Goal: Book appointment/travel/reservation

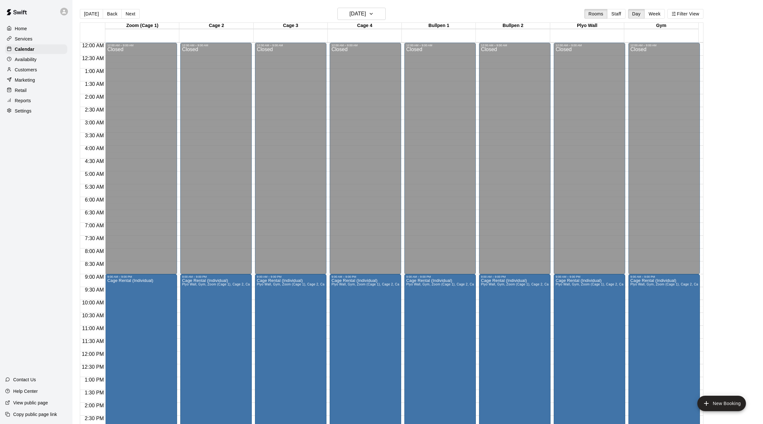
scroll to position [209, 0]
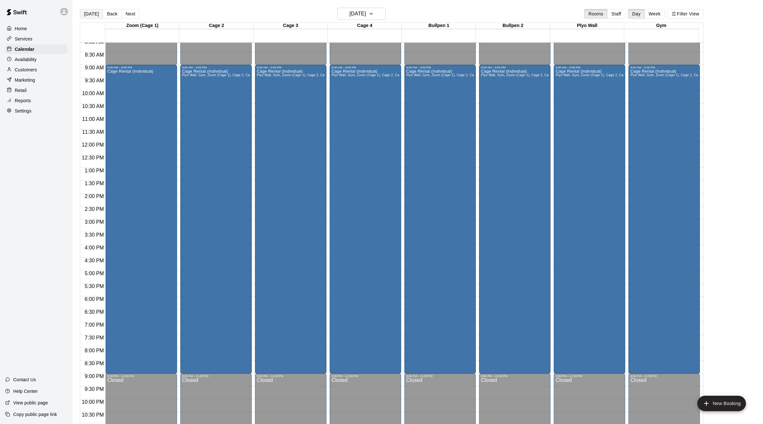
click at [92, 14] on button "[DATE]" at bounding box center [91, 14] width 23 height 10
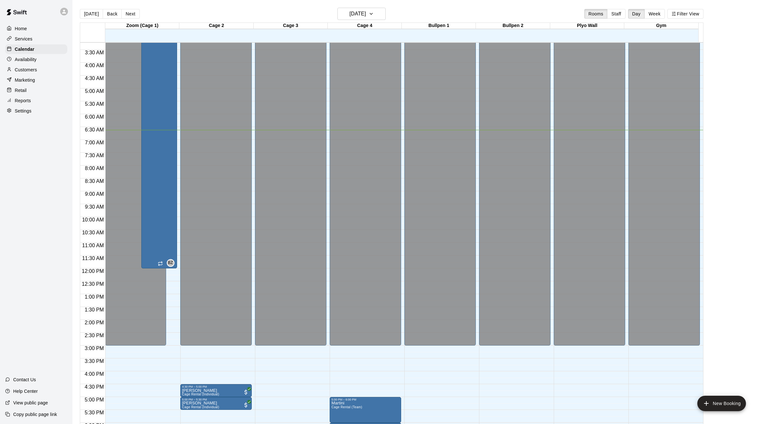
scroll to position [49, 0]
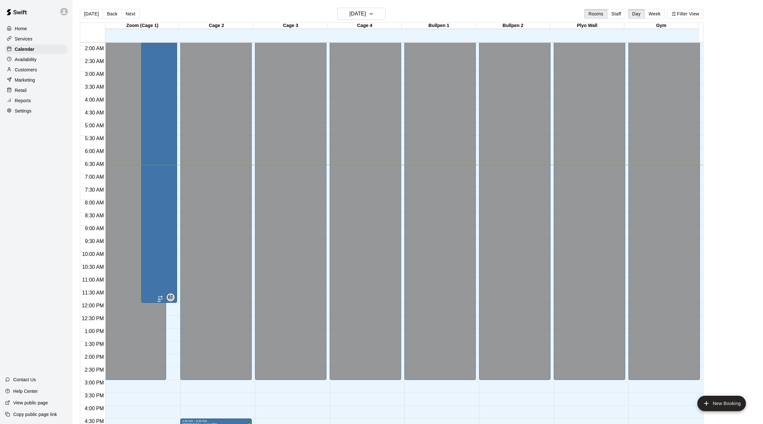
drag, startPoint x: 163, startPoint y: 243, endPoint x: 156, endPoint y: 224, distance: 20.2
click at [156, 224] on div "Cage Rental (Individual)" at bounding box center [159, 210] width 32 height 424
click at [150, 43] on icon "delete" at bounding box center [149, 42] width 5 height 6
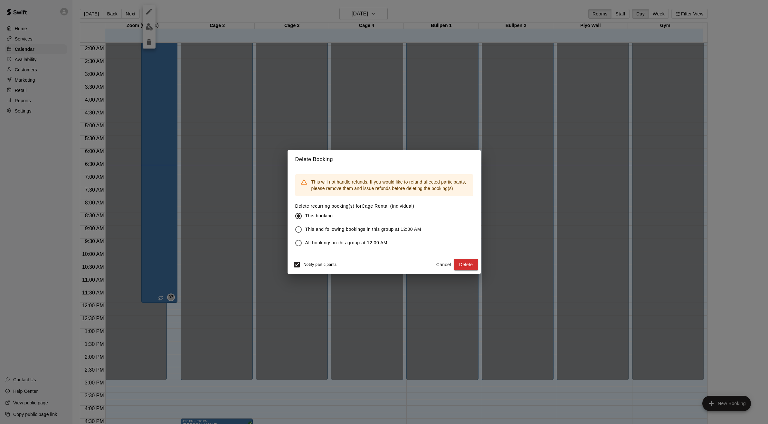
click at [345, 232] on span "This and following bookings in this group at 12:00 AM" at bounding box center [363, 229] width 116 height 7
click at [314, 268] on div "Notify participants" at bounding box center [313, 265] width 47 height 14
click at [465, 265] on button "Delete" at bounding box center [466, 265] width 24 height 12
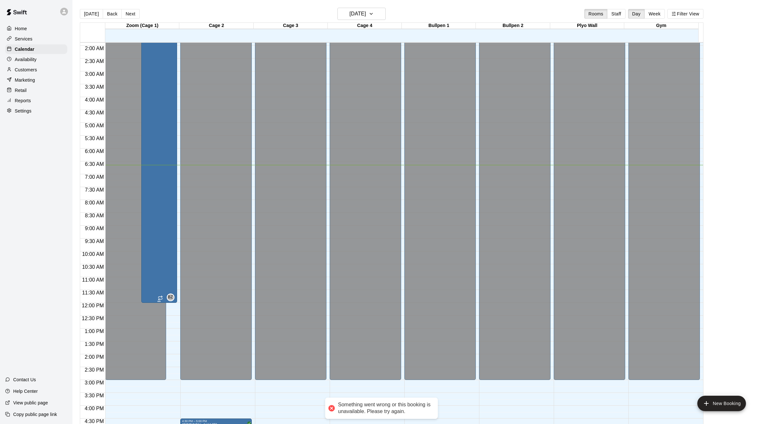
click at [165, 239] on div "Cage Rental (Individual)" at bounding box center [159, 210] width 32 height 424
click at [149, 46] on icon "delete" at bounding box center [149, 42] width 8 height 8
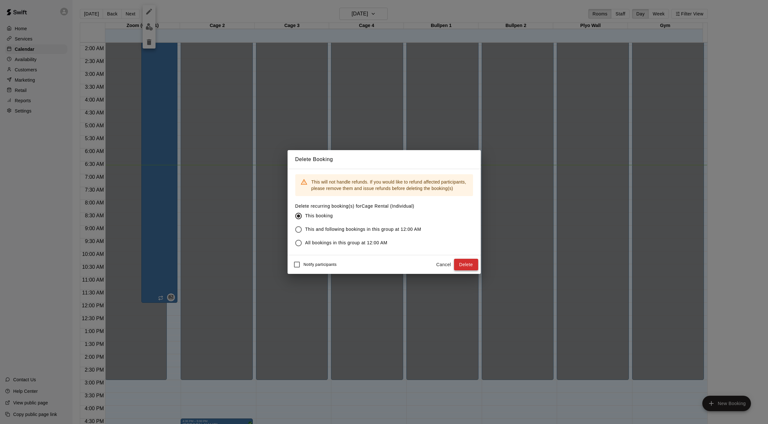
click at [461, 267] on button "Delete" at bounding box center [466, 265] width 24 height 12
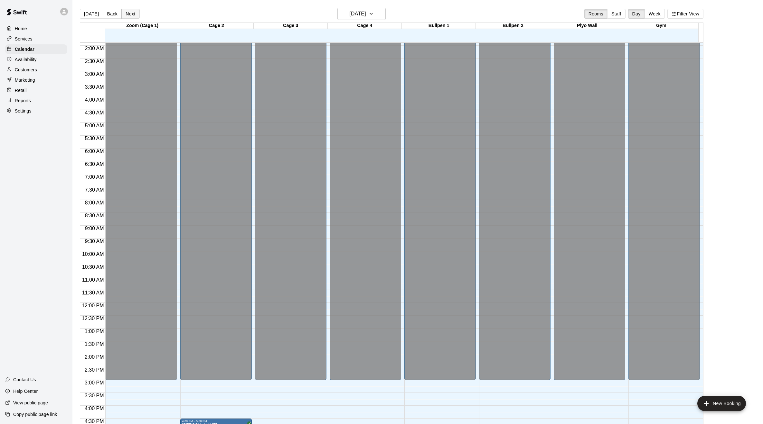
click at [129, 14] on button "Next" at bounding box center [130, 14] width 18 height 10
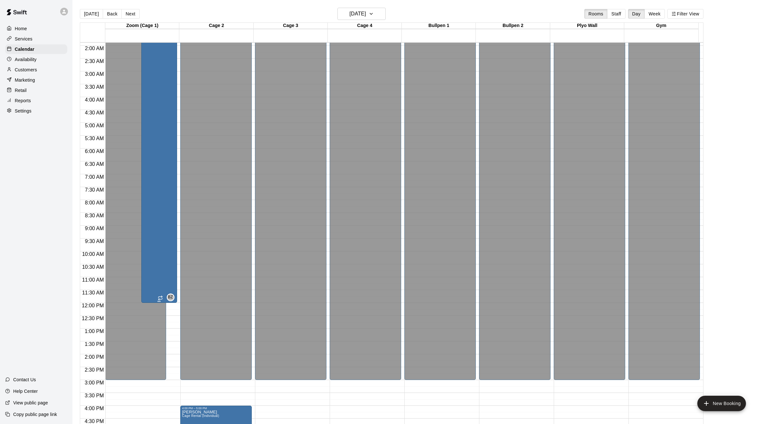
click at [165, 172] on div "Cage Rental (Individual)" at bounding box center [159, 210] width 32 height 424
click at [147, 12] on icon "edit" at bounding box center [149, 12] width 8 height 8
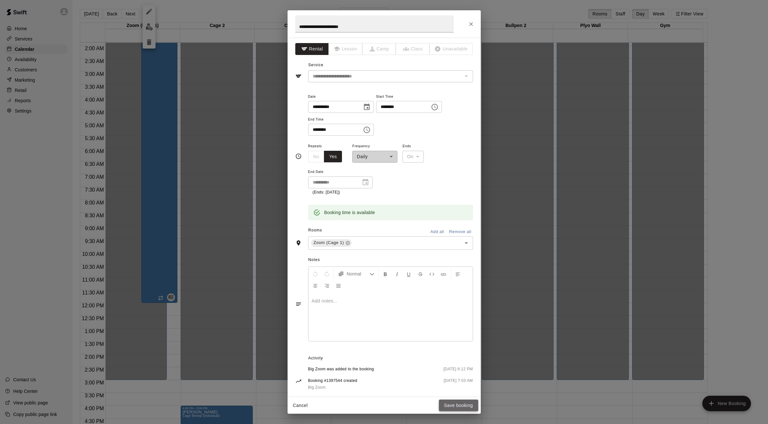
click at [450, 401] on button "Save booking" at bounding box center [458, 406] width 39 height 12
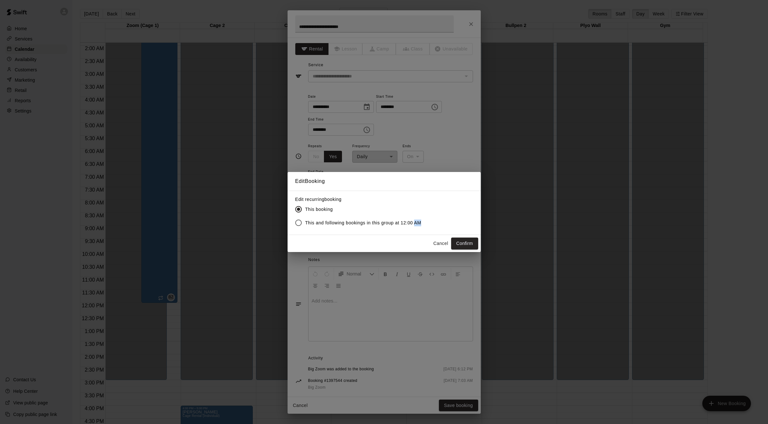
click at [436, 274] on div "Edit Booking Edit recurring booking This booking This and following bookings in…" at bounding box center [384, 212] width 768 height 424
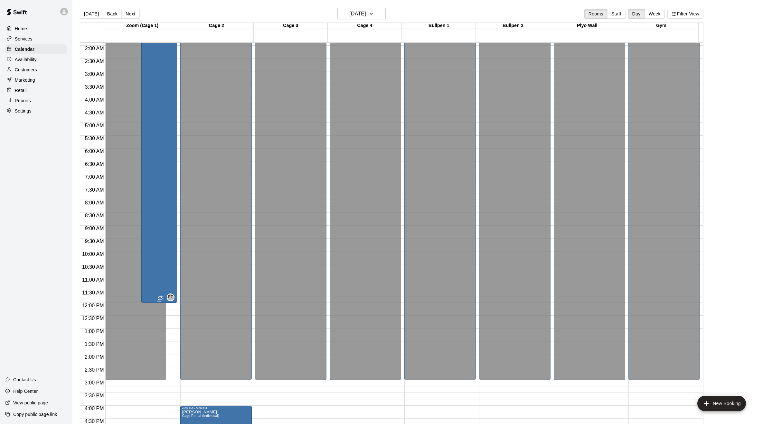
click at [165, 236] on div "Cage Rental (Individual)" at bounding box center [159, 210] width 32 height 424
click at [150, 42] on icon "delete" at bounding box center [149, 42] width 5 height 6
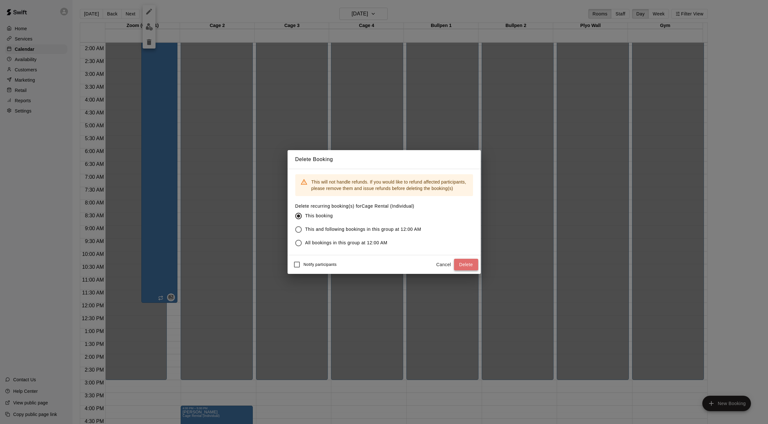
click at [468, 265] on button "Delete" at bounding box center [466, 265] width 24 height 12
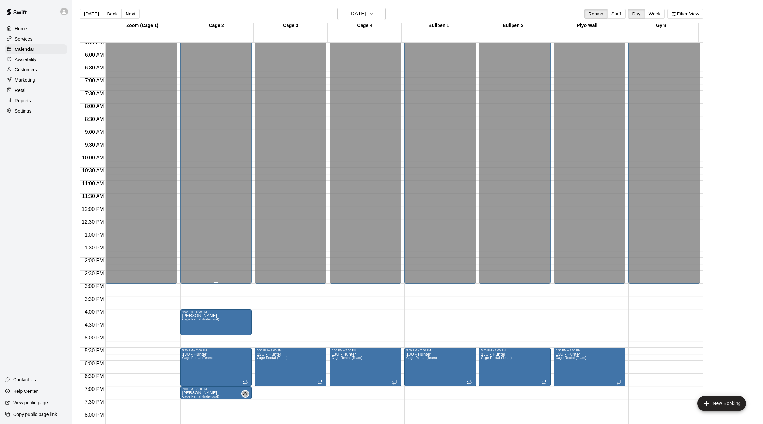
scroll to position [177, 0]
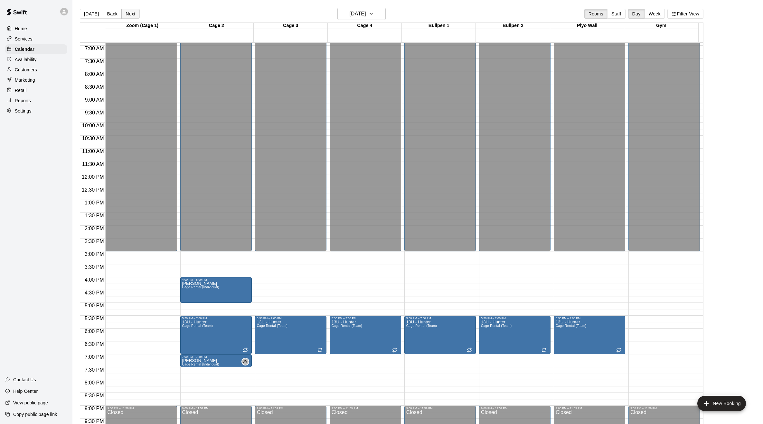
click at [127, 13] on button "Next" at bounding box center [130, 14] width 18 height 10
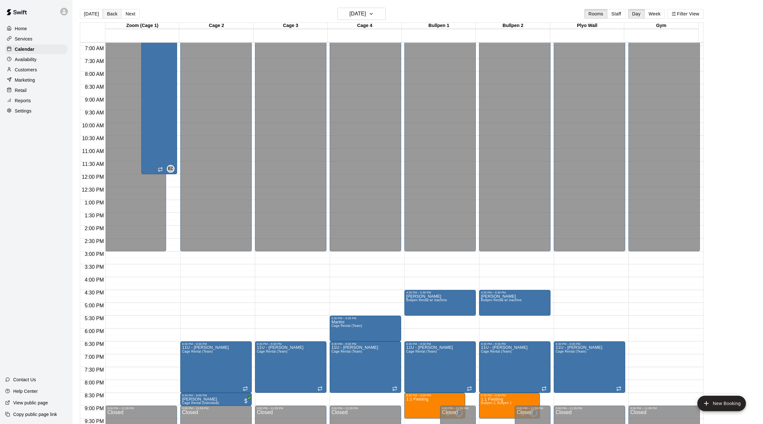
click at [105, 14] on button "Back" at bounding box center [112, 14] width 19 height 10
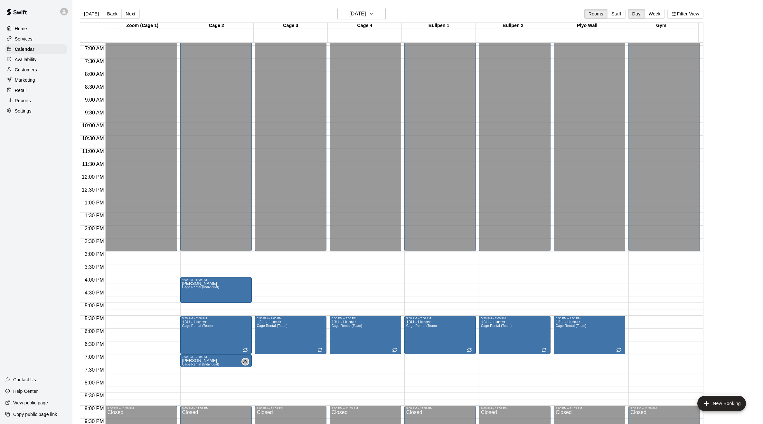
click at [138, 15] on div "[DATE] Back [DATE][DATE] Rooms Staff Day Week Filter View" at bounding box center [391, 15] width 623 height 15
click at [135, 15] on button "Next" at bounding box center [130, 14] width 18 height 10
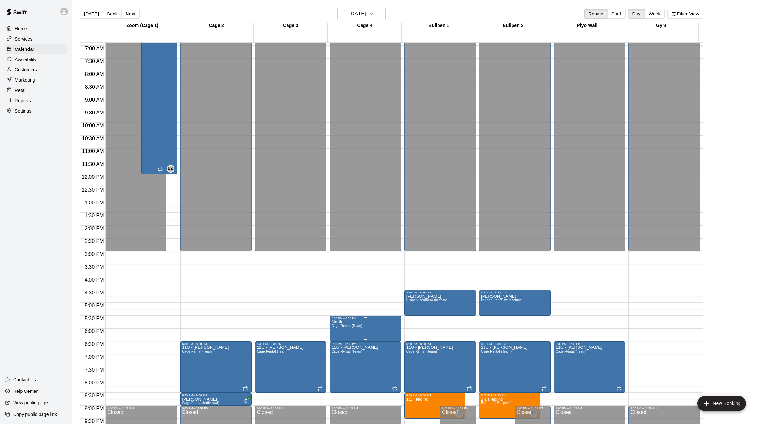
click at [355, 328] on span "Cage Rental (Team)" at bounding box center [346, 326] width 31 height 4
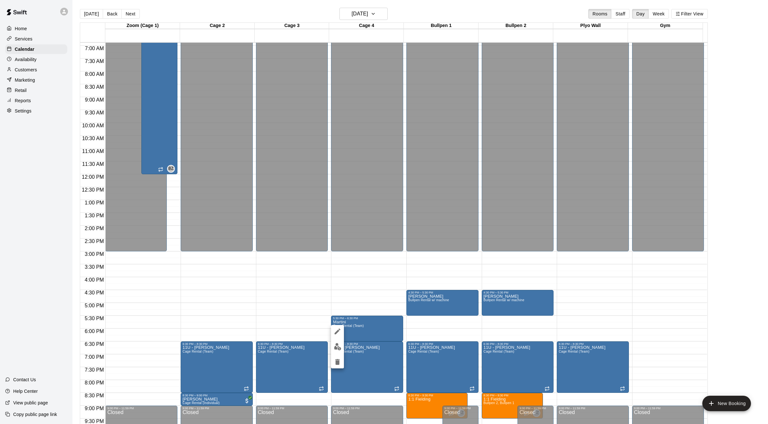
click at [294, 318] on div at bounding box center [384, 212] width 768 height 424
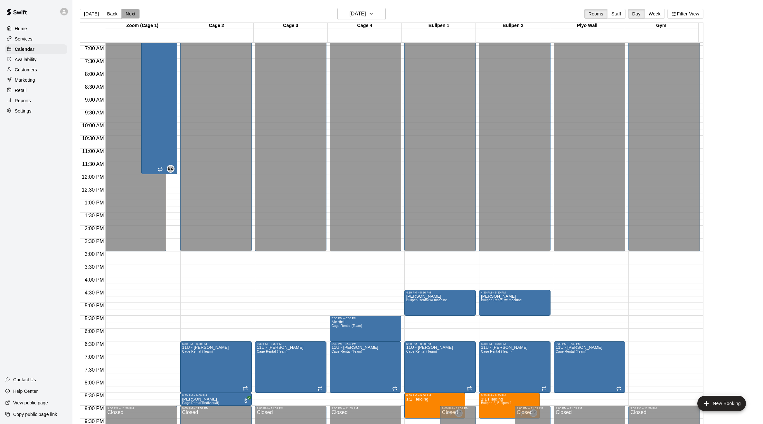
click at [130, 14] on button "Next" at bounding box center [130, 14] width 18 height 10
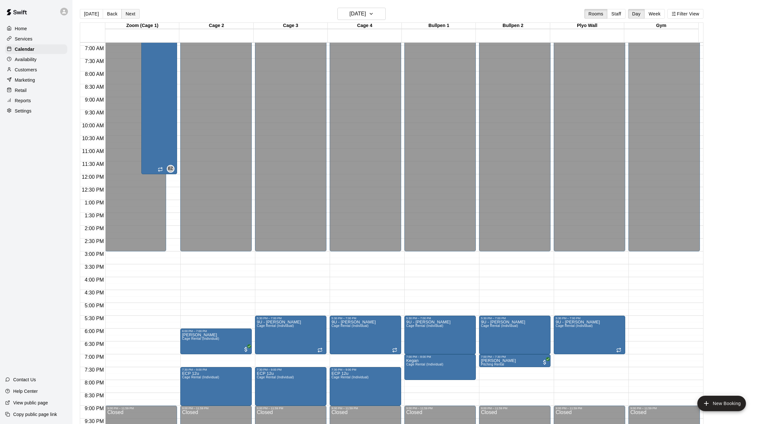
click at [130, 14] on button "Next" at bounding box center [130, 14] width 18 height 10
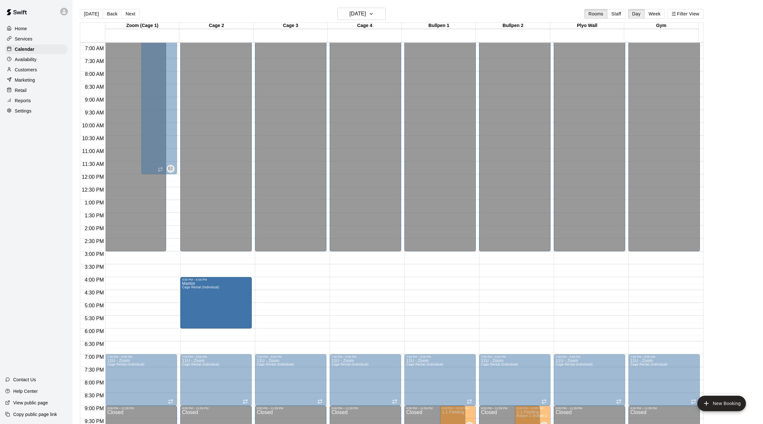
drag, startPoint x: 364, startPoint y: 304, endPoint x: 235, endPoint y: 305, distance: 129.1
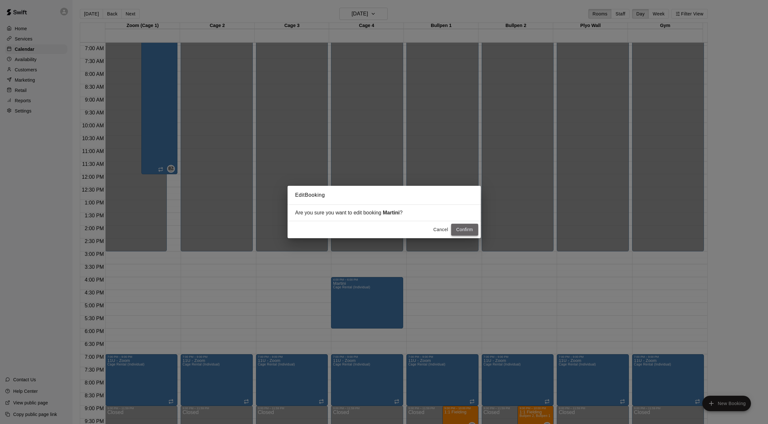
click at [455, 232] on button "Confirm" at bounding box center [464, 230] width 27 height 12
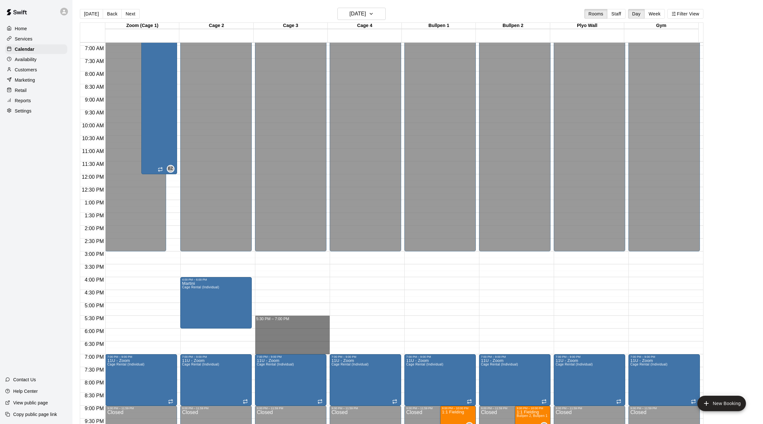
drag, startPoint x: 263, startPoint y: 317, endPoint x: 271, endPoint y: 351, distance: 35.0
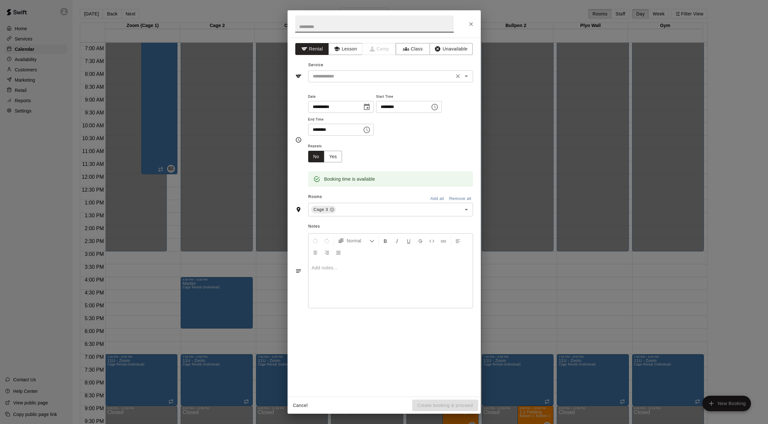
click at [333, 79] on input "text" at bounding box center [381, 76] width 142 height 8
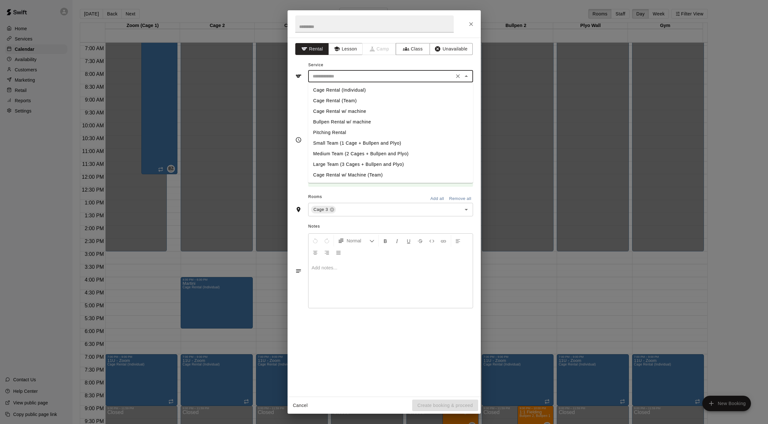
click at [332, 89] on li "Cage Rental (Individual)" at bounding box center [390, 90] width 165 height 11
type input "**********"
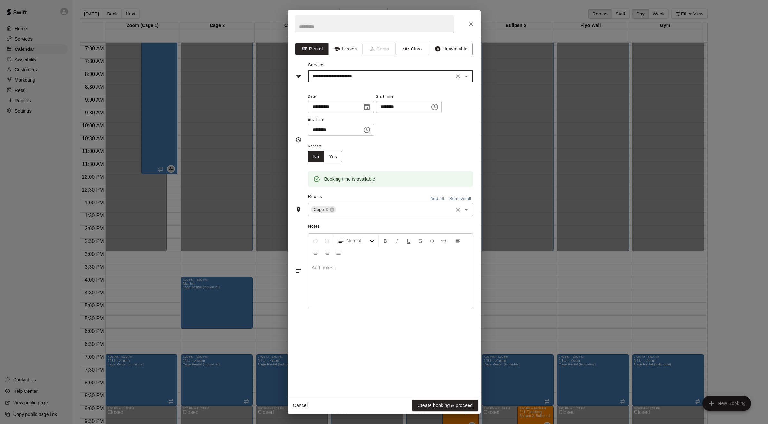
click at [373, 213] on input "text" at bounding box center [394, 210] width 115 height 8
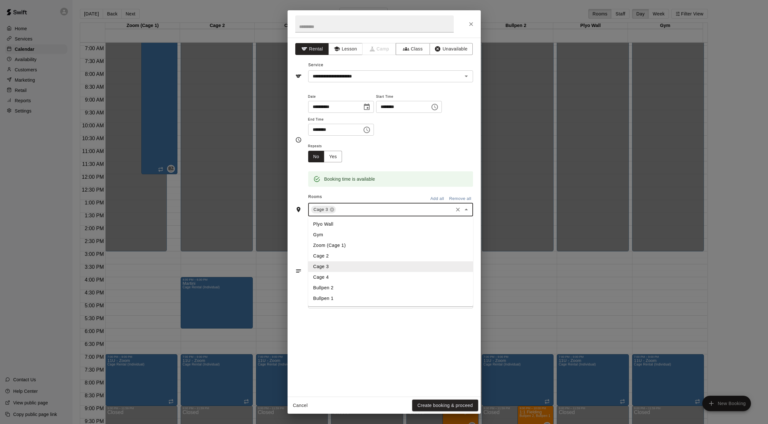
click at [325, 275] on li "Cage 4" at bounding box center [390, 277] width 165 height 11
click at [369, 213] on input "text" at bounding box center [407, 210] width 88 height 8
click at [332, 291] on li "Bullpen 2" at bounding box center [390, 288] width 165 height 11
click at [407, 213] on input "text" at bounding box center [423, 210] width 57 height 8
click at [336, 298] on li "Bullpen 1" at bounding box center [390, 298] width 165 height 11
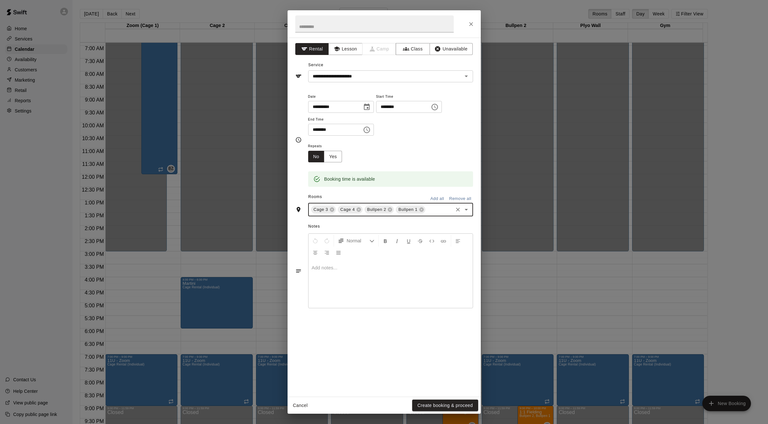
click at [429, 209] on input "text" at bounding box center [439, 210] width 26 height 8
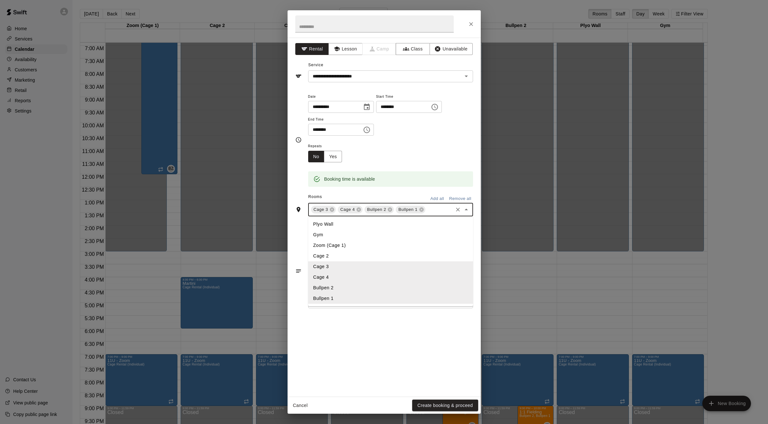
click at [331, 229] on li "Plyo Wall" at bounding box center [390, 224] width 165 height 11
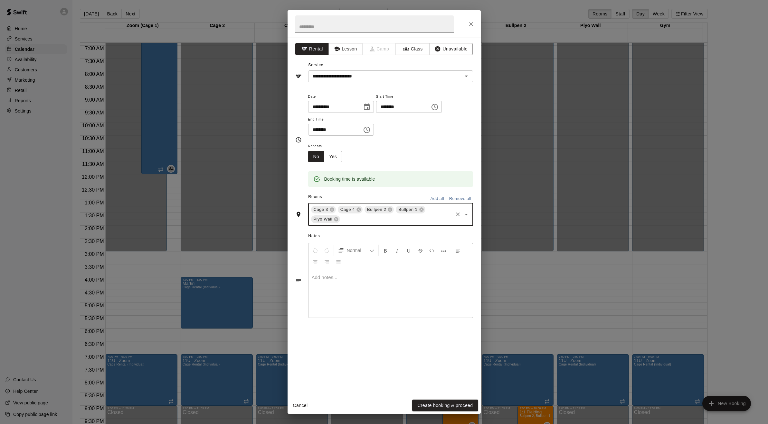
click at [340, 27] on input "text" at bounding box center [374, 23] width 158 height 17
type input "**********"
click at [430, 405] on button "Create booking & proceed" at bounding box center [445, 406] width 66 height 12
click at [430, 405] on div "Cancel Create booking & proceed" at bounding box center [383, 405] width 193 height 17
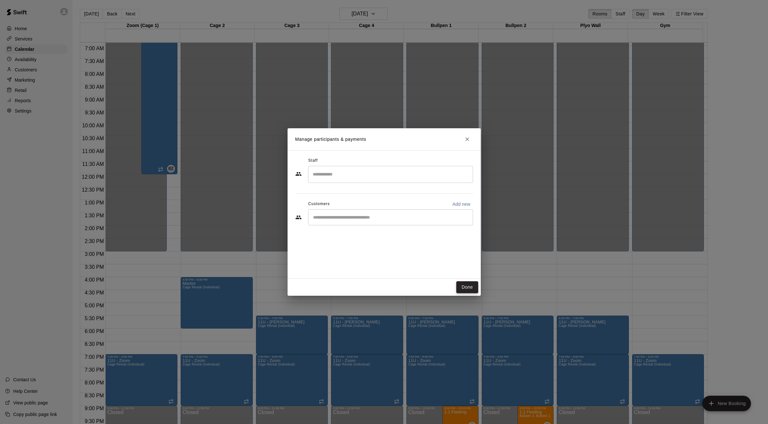
click at [468, 289] on button "Done" at bounding box center [467, 288] width 22 height 12
